Goal: Information Seeking & Learning: Check status

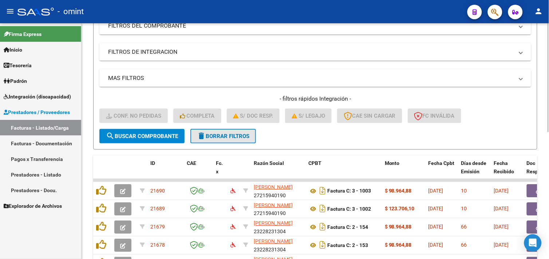
click at [248, 134] on span "delete Borrar Filtros" at bounding box center [223, 136] width 52 height 7
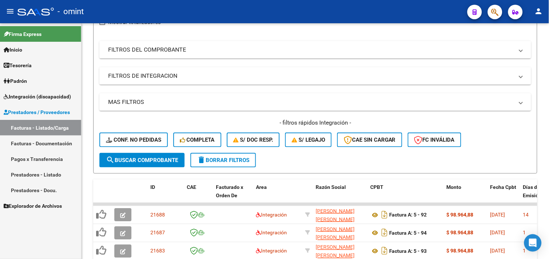
scroll to position [121, 0]
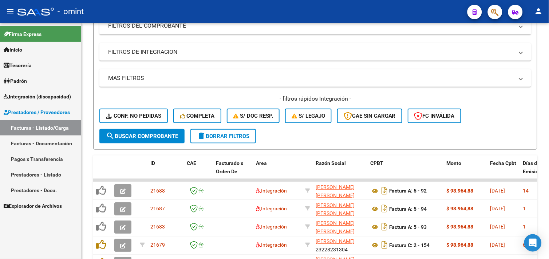
click at [34, 99] on span "Integración (discapacidad)" at bounding box center [37, 97] width 67 height 8
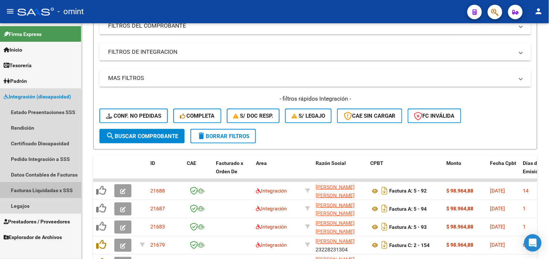
click at [37, 192] on link "Facturas Liquidadas x SSS" at bounding box center [40, 191] width 81 height 16
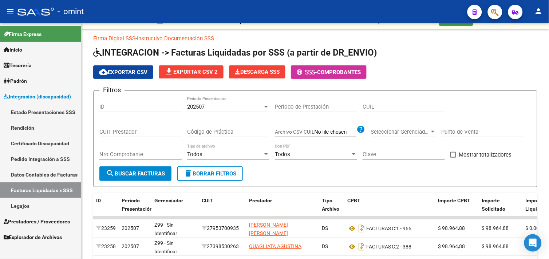
scroll to position [121, 0]
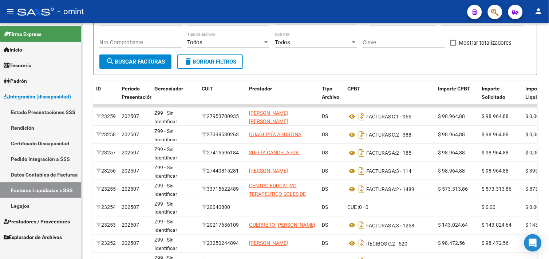
click at [39, 189] on link "Facturas Liquidadas x SSS" at bounding box center [40, 191] width 81 height 16
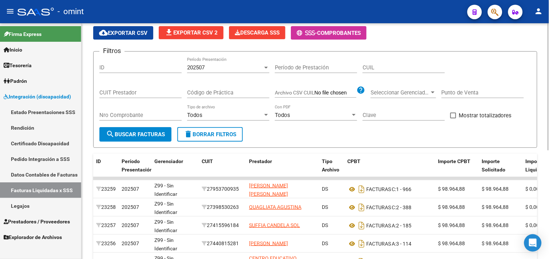
scroll to position [0, 0]
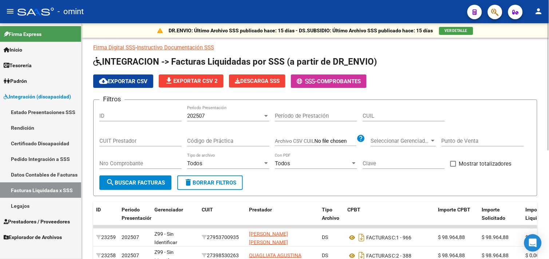
click at [396, 121] on div "CUIL" at bounding box center [403, 114] width 82 height 16
paste input "23-44580766-4"
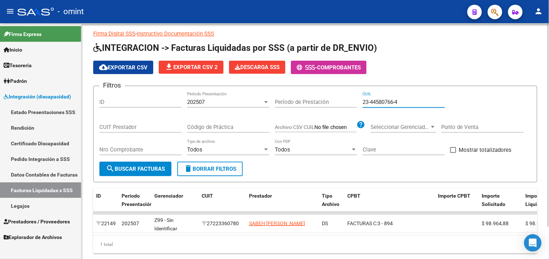
scroll to position [37, 0]
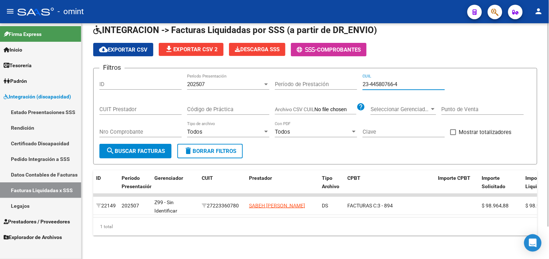
type input "23-44580766-4"
click at [209, 81] on div "202507" at bounding box center [225, 84] width 76 height 7
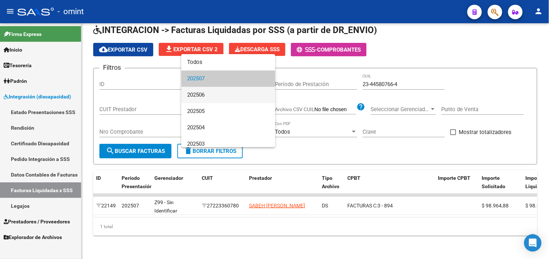
click at [212, 95] on span "202506" at bounding box center [228, 95] width 82 height 16
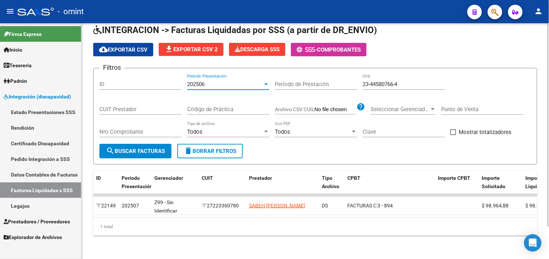
click at [158, 148] on span "search Buscar Facturas" at bounding box center [135, 151] width 59 height 7
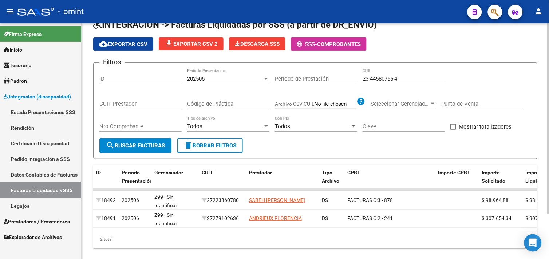
click at [226, 77] on div "202506" at bounding box center [225, 79] width 76 height 7
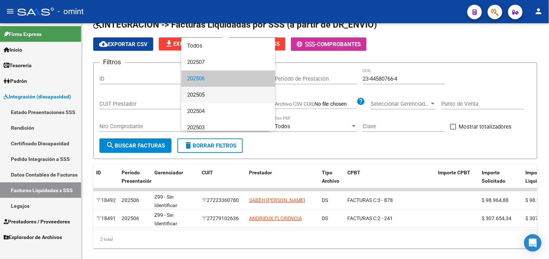
click at [212, 97] on span "202505" at bounding box center [228, 95] width 82 height 16
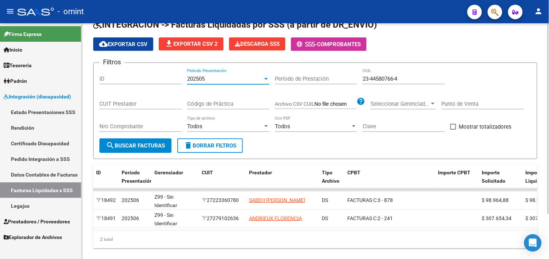
click at [159, 144] on span "search Buscar Facturas" at bounding box center [135, 146] width 59 height 7
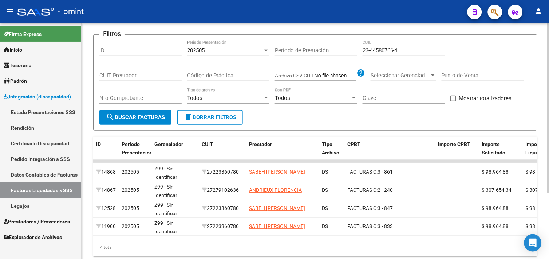
scroll to position [51, 0]
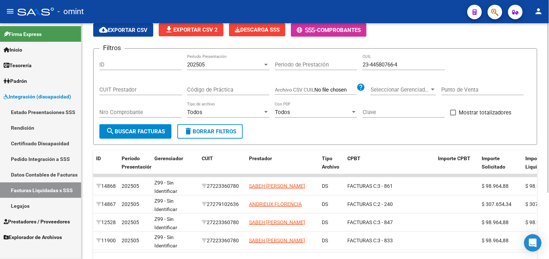
click at [212, 67] on div "202505" at bounding box center [225, 64] width 76 height 7
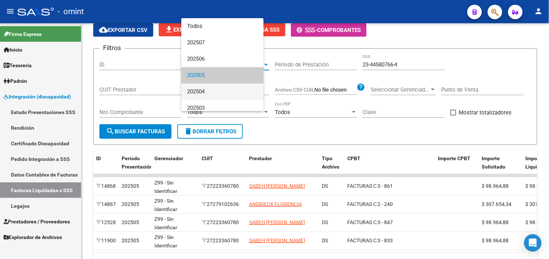
scroll to position [11, 0]
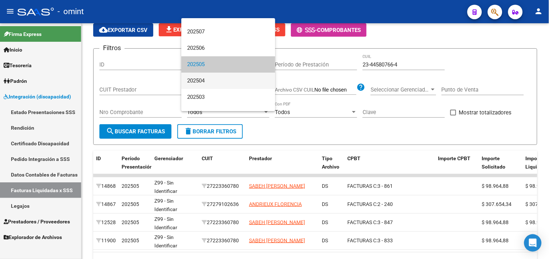
click at [207, 80] on span "202504" at bounding box center [228, 81] width 82 height 16
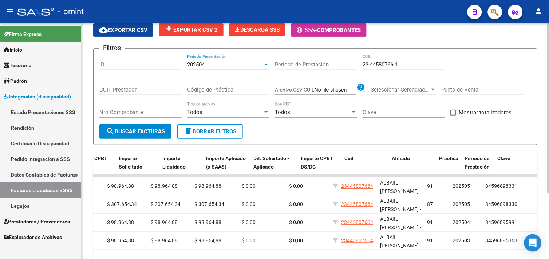
scroll to position [0, 0]
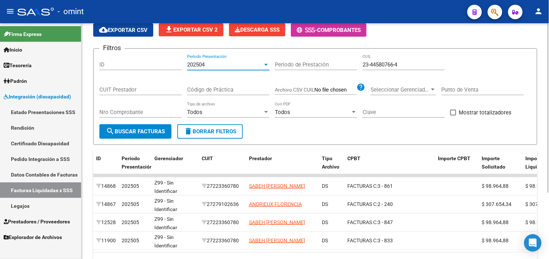
click at [147, 140] on form "Filtros ID 202504 Período Presentación Período de Prestación 23-44580766-4 CUIL…" at bounding box center [315, 96] width 444 height 97
click at [148, 135] on button "search Buscar Facturas" at bounding box center [135, 131] width 72 height 15
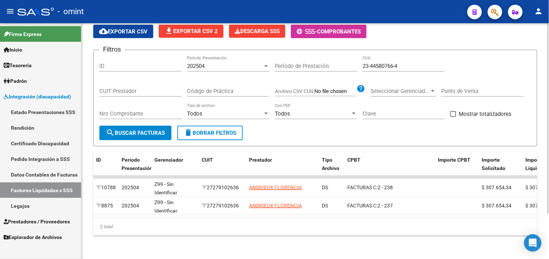
click at [209, 68] on div "202504 Período Presentación" at bounding box center [228, 64] width 82 height 16
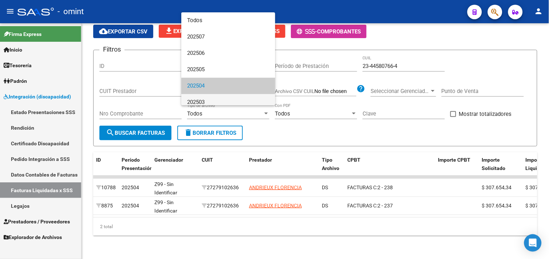
scroll to position [21, 0]
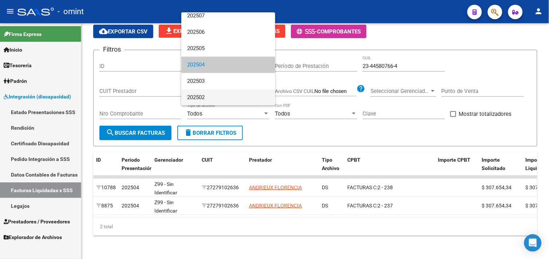
click at [210, 89] on span "202502" at bounding box center [228, 97] width 82 height 16
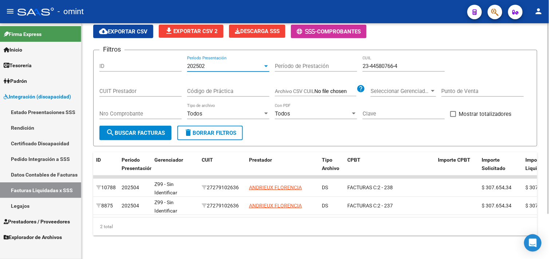
click at [154, 126] on button "search Buscar Facturas" at bounding box center [135, 133] width 72 height 15
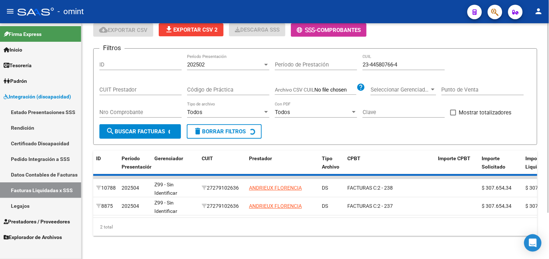
scroll to position [26, 0]
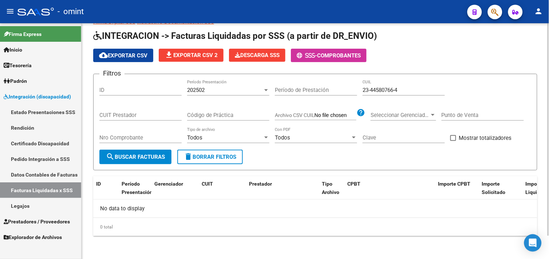
click at [209, 97] on div "202502 Período Presentación" at bounding box center [228, 91] width 82 height 23
click at [212, 89] on div "202502" at bounding box center [225, 90] width 76 height 7
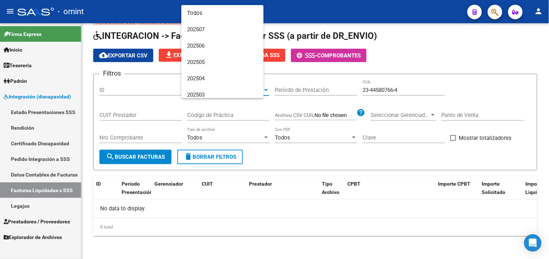
scroll to position [21, 0]
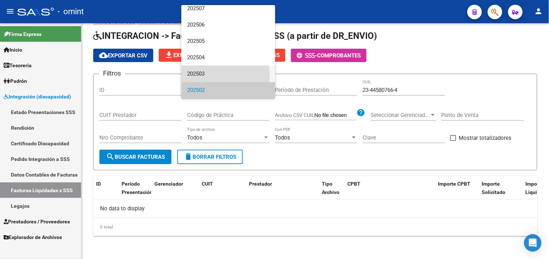
click at [210, 75] on span "202503" at bounding box center [228, 74] width 82 height 16
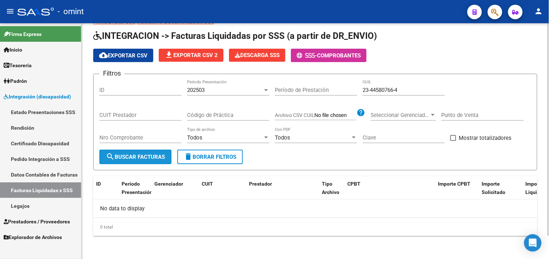
click at [161, 152] on button "search Buscar Facturas" at bounding box center [135, 157] width 72 height 15
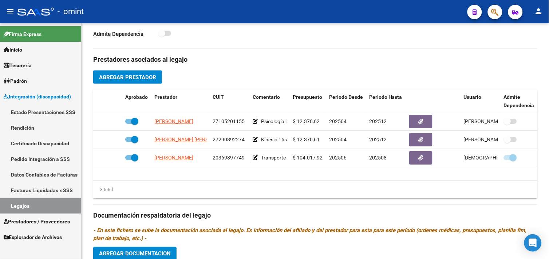
click at [44, 204] on link "Legajos" at bounding box center [40, 206] width 81 height 16
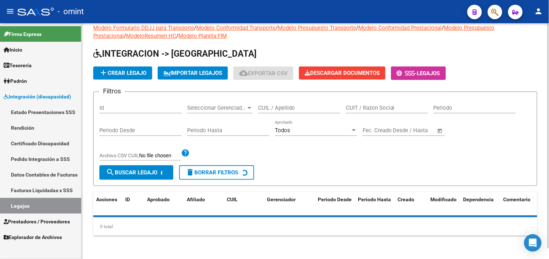
click at [278, 107] on input "CUIL / Apellido" at bounding box center [299, 108] width 82 height 7
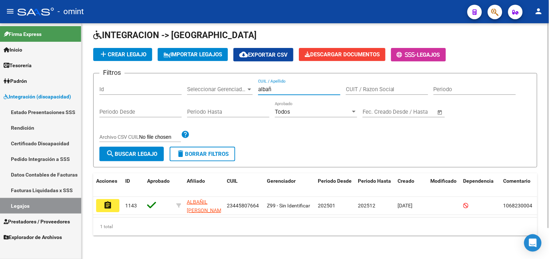
scroll to position [35, 0]
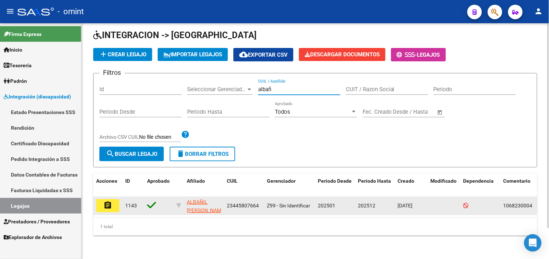
type input "albañ"
click at [117, 199] on button "assignment" at bounding box center [107, 205] width 23 height 13
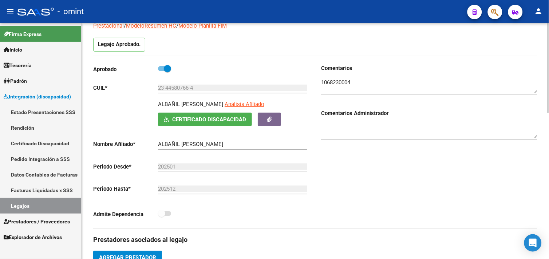
scroll to position [40, 0]
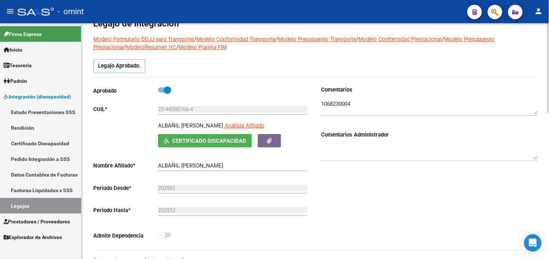
click at [331, 102] on textarea at bounding box center [429, 107] width 216 height 15
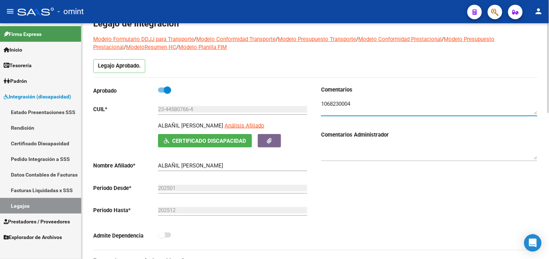
click at [330, 102] on textarea at bounding box center [429, 107] width 216 height 15
click at [186, 112] on input "23-44580766-4" at bounding box center [232, 109] width 149 height 7
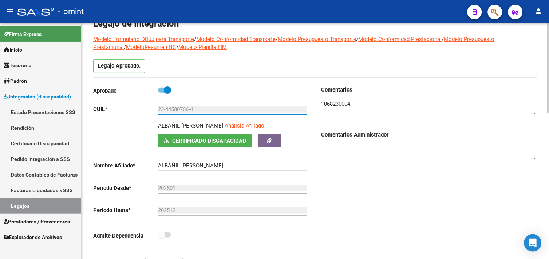
drag, startPoint x: 186, startPoint y: 113, endPoint x: 183, endPoint y: 116, distance: 3.9
click at [186, 114] on div "23-44580766-4 Ingresar CUIL" at bounding box center [232, 107] width 149 height 16
click at [183, 117] on div "23-44580766-4 Ingresar CUIL" at bounding box center [232, 110] width 149 height 23
click at [175, 107] on input "23-44580766-4" at bounding box center [232, 109] width 149 height 7
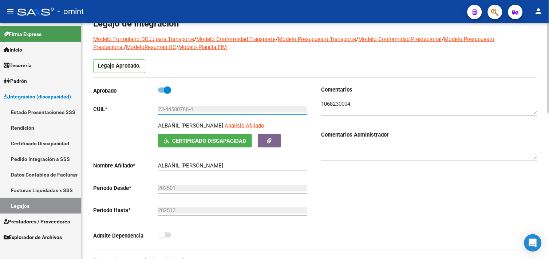
click at [175, 107] on input "23-44580766-4" at bounding box center [232, 109] width 149 height 7
